Goal: Download file/media

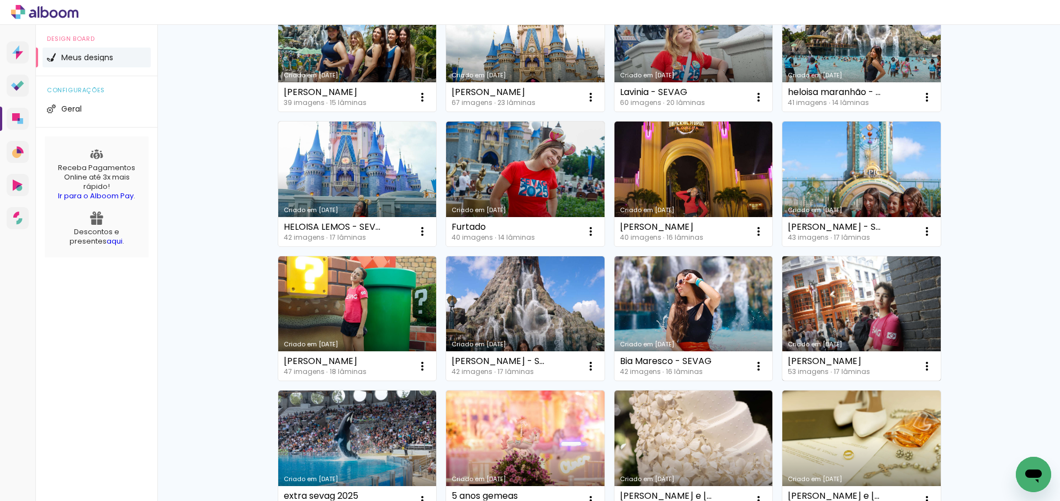
scroll to position [292, 0]
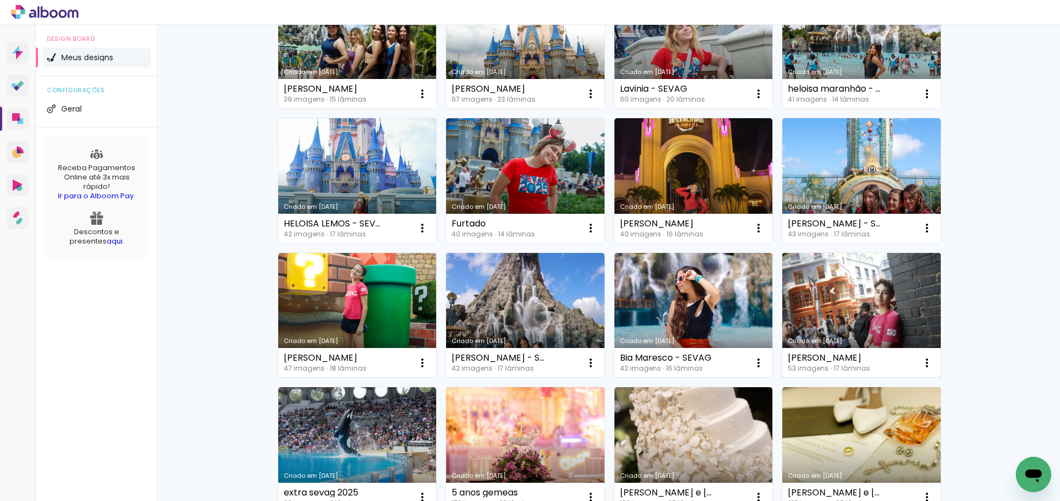
click at [862, 294] on link "Criado em [DATE]" at bounding box center [861, 315] width 158 height 125
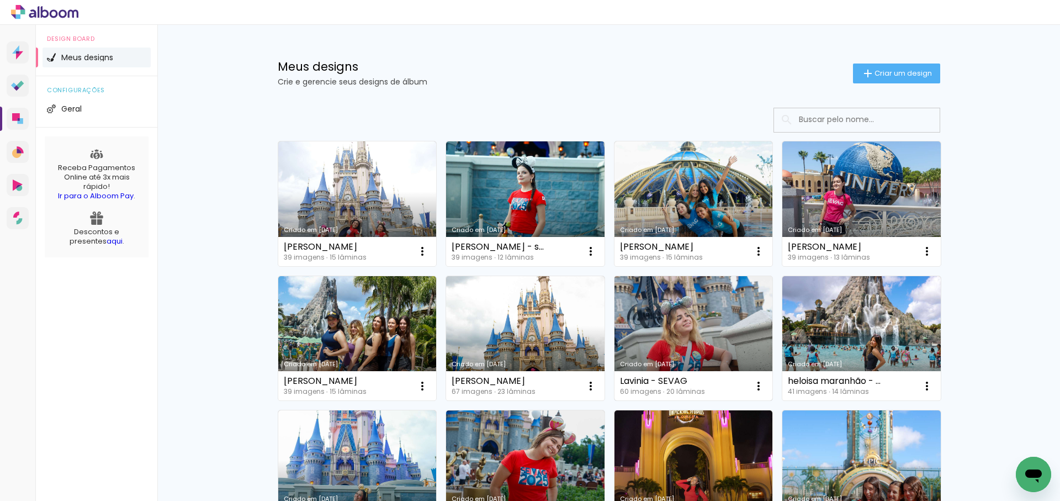
click at [709, 335] on link "Criado em [DATE]" at bounding box center [693, 338] width 158 height 125
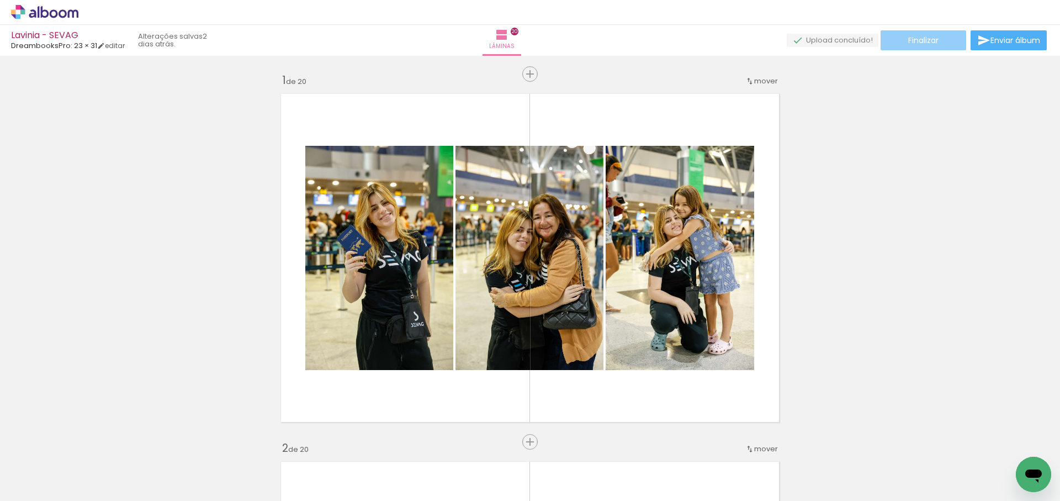
click at [925, 44] on span "Finalizar" at bounding box center [923, 40] width 30 height 8
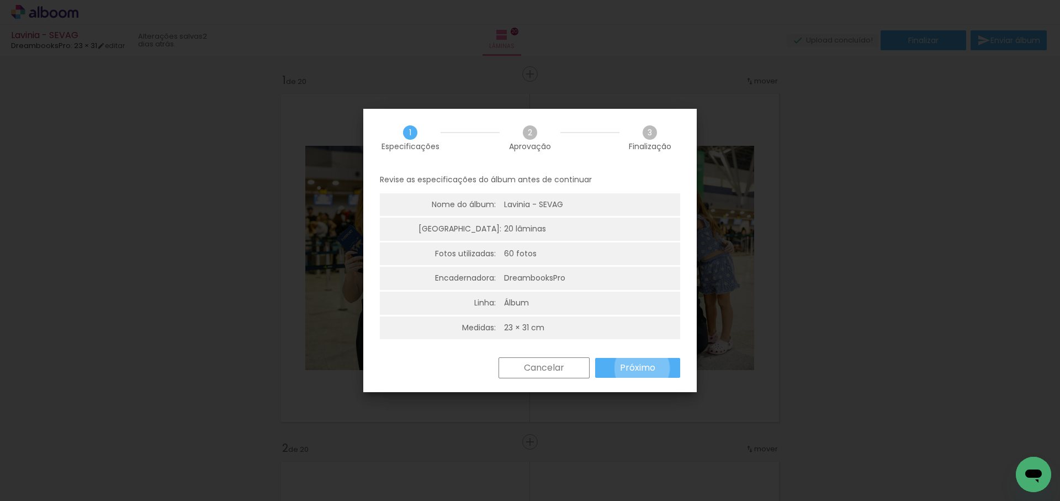
click at [0, 0] on slot "Próximo" at bounding box center [0, 0] width 0 height 0
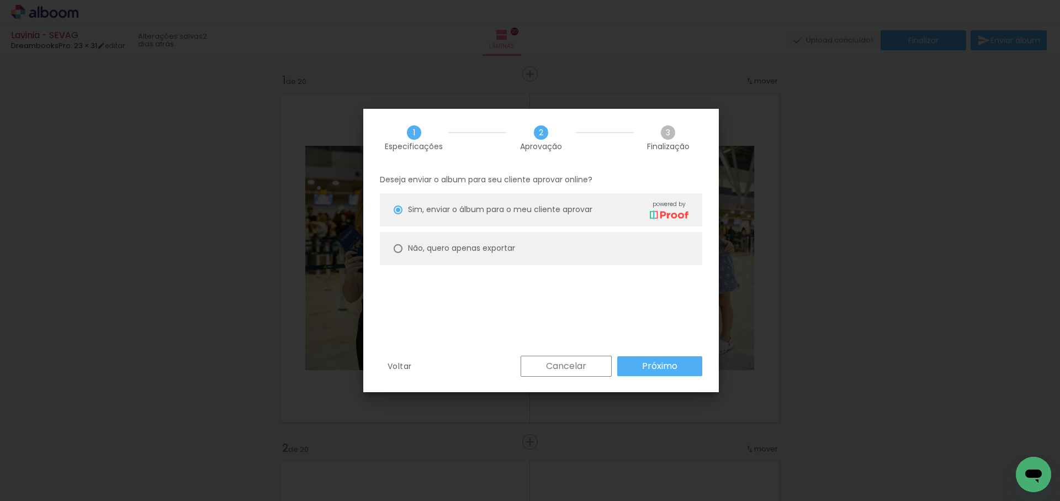
click at [0, 0] on slot "Não, quero apenas exportar" at bounding box center [0, 0] width 0 height 0
type paper-radio-button "on"
click at [0, 0] on slot "Próximo" at bounding box center [0, 0] width 0 height 0
type input "Alta, 300 DPI"
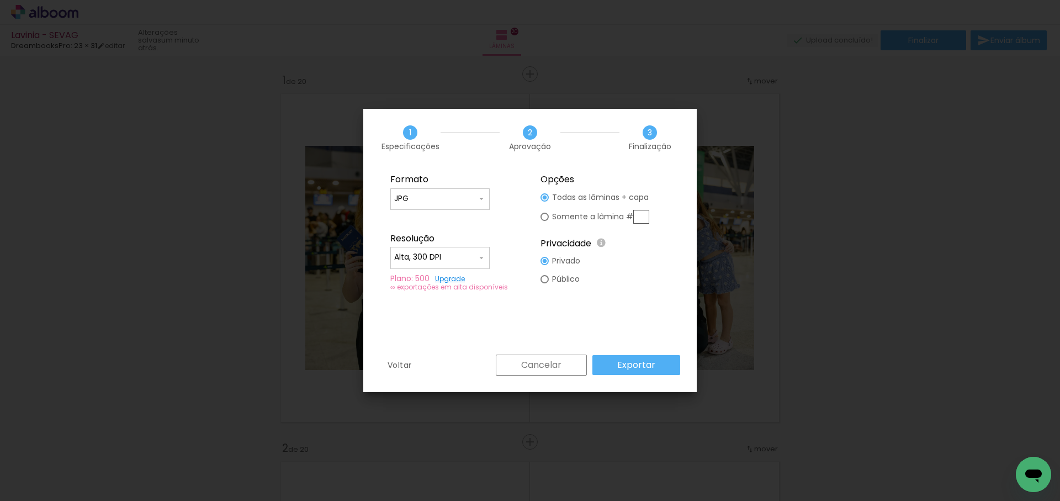
click at [660, 366] on paper-button "Exportar" at bounding box center [636, 365] width 88 height 20
